Goal: Information Seeking & Learning: Learn about a topic

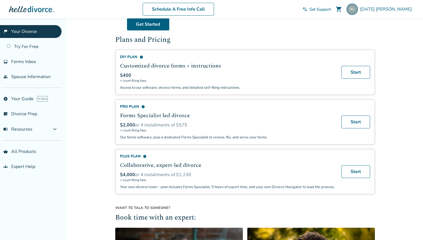
scroll to position [323, 0]
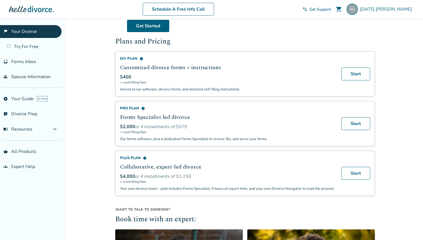
click at [177, 92] on p "Access to our software, divorce forms, and detailed self-filing instructions." at bounding box center [227, 89] width 214 height 5
click at [189, 89] on div "DIY Plan info Customized divorce forms + instructions $400 + court filing fees …" at bounding box center [227, 74] width 214 height 36
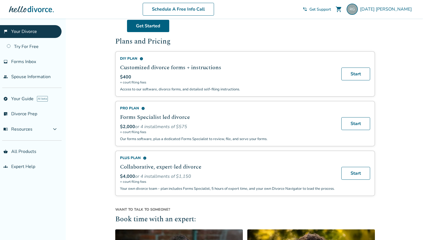
click at [189, 89] on div "DIY Plan info Customized divorce forms + instructions $400 + court filing fees …" at bounding box center [227, 74] width 214 height 36
click at [202, 91] on p "Access to our software, divorce forms, and detailed self-filing instructions." at bounding box center [227, 89] width 214 height 5
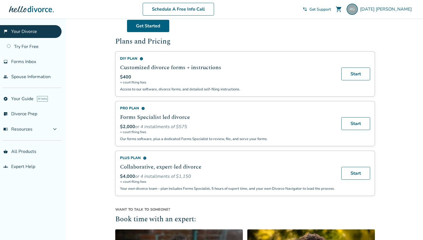
click at [214, 91] on p "Access to our software, divorce forms, and detailed self-filing instructions." at bounding box center [227, 89] width 214 height 5
click at [230, 92] on p "Access to our software, divorce forms, and detailed self-filing instructions." at bounding box center [227, 89] width 214 height 5
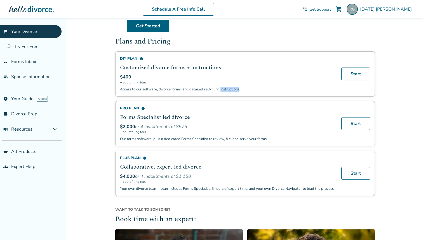
click at [207, 95] on div "DIY Plan info Customized divorce forms + instructions $400 + court filing fees …" at bounding box center [244, 73] width 259 height 45
click at [188, 92] on p "Access to our software, divorce forms, and detailed self-filing instructions." at bounding box center [227, 89] width 214 height 5
click at [143, 110] on span "info" at bounding box center [143, 109] width 4 height 4
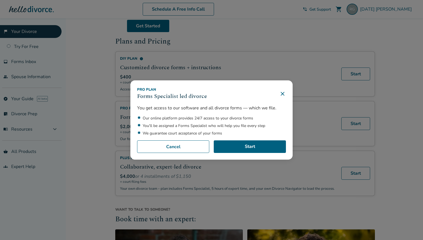
click at [209, 72] on div "Pro Plan Forms Specialist led divorce You get access to our software and all di…" at bounding box center [211, 120] width 423 height 240
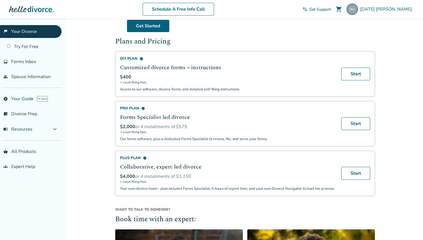
click at [141, 60] on span "info" at bounding box center [142, 59] width 4 height 4
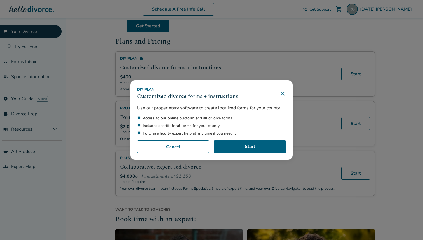
click at [212, 72] on div "DIY Plan Customized divorce forms + instructions Use our properietary software …" at bounding box center [211, 120] width 423 height 240
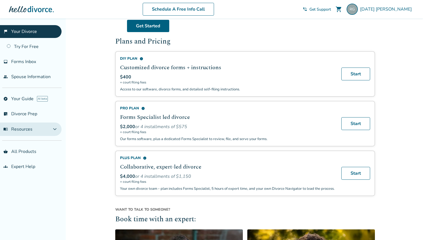
click at [55, 128] on button "menu_book Resources expand_more" at bounding box center [31, 129] width 62 height 13
click at [55, 128] on button "menu_book Resources expand_less" at bounding box center [31, 129] width 62 height 13
